Goal: Find specific page/section: Find specific page/section

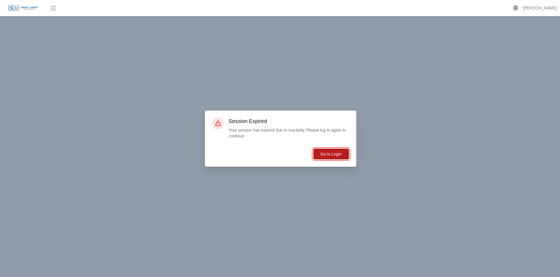
click at [339, 155] on button "Go to Login" at bounding box center [331, 153] width 36 height 11
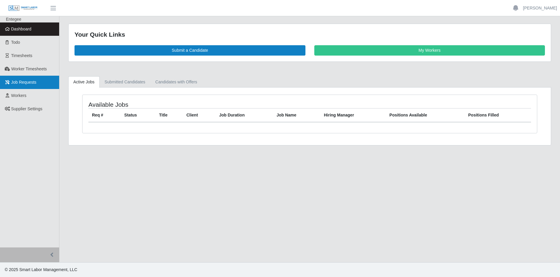
click at [16, 88] on link "Job Requests" at bounding box center [29, 82] width 59 height 13
